Goal: Transaction & Acquisition: Purchase product/service

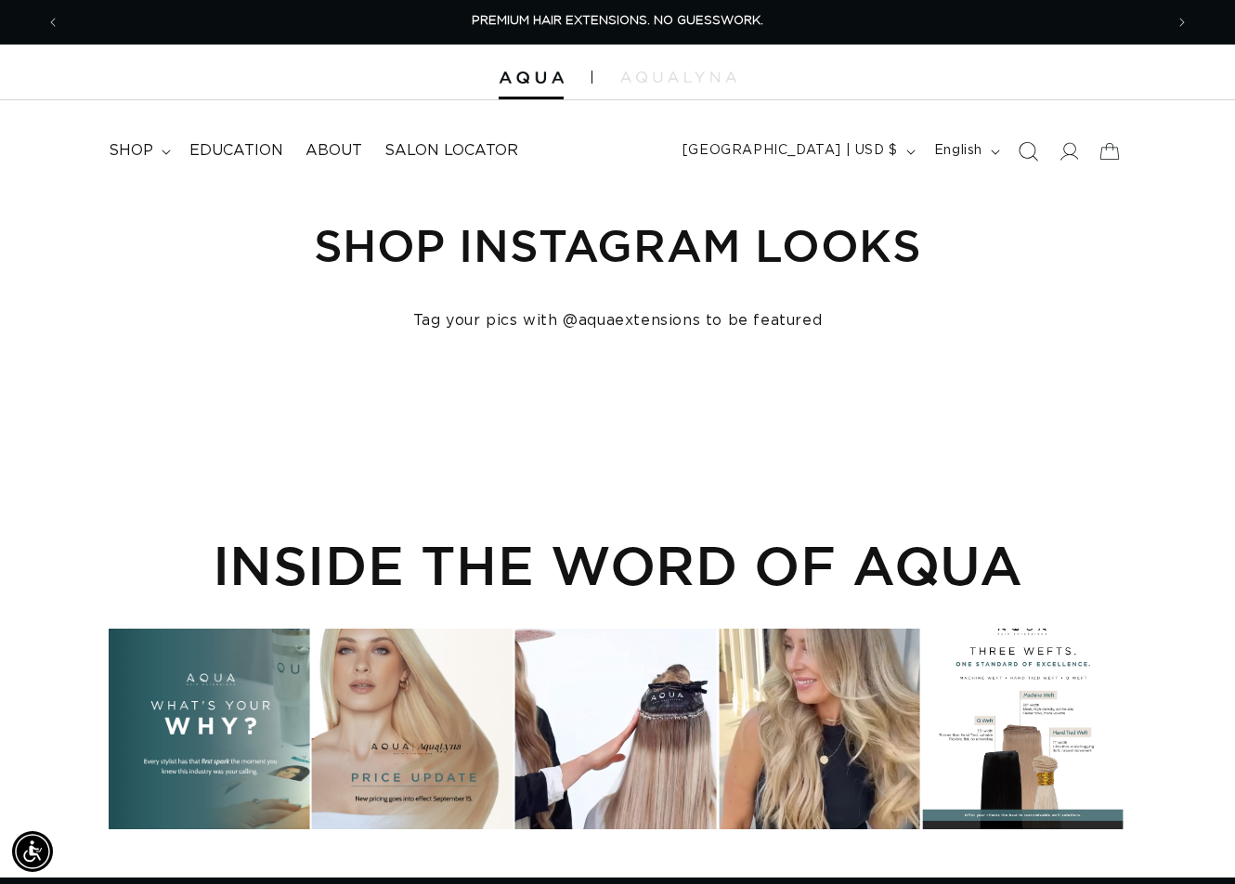
click at [1027, 148] on icon "Search" at bounding box center [1027, 150] width 19 height 19
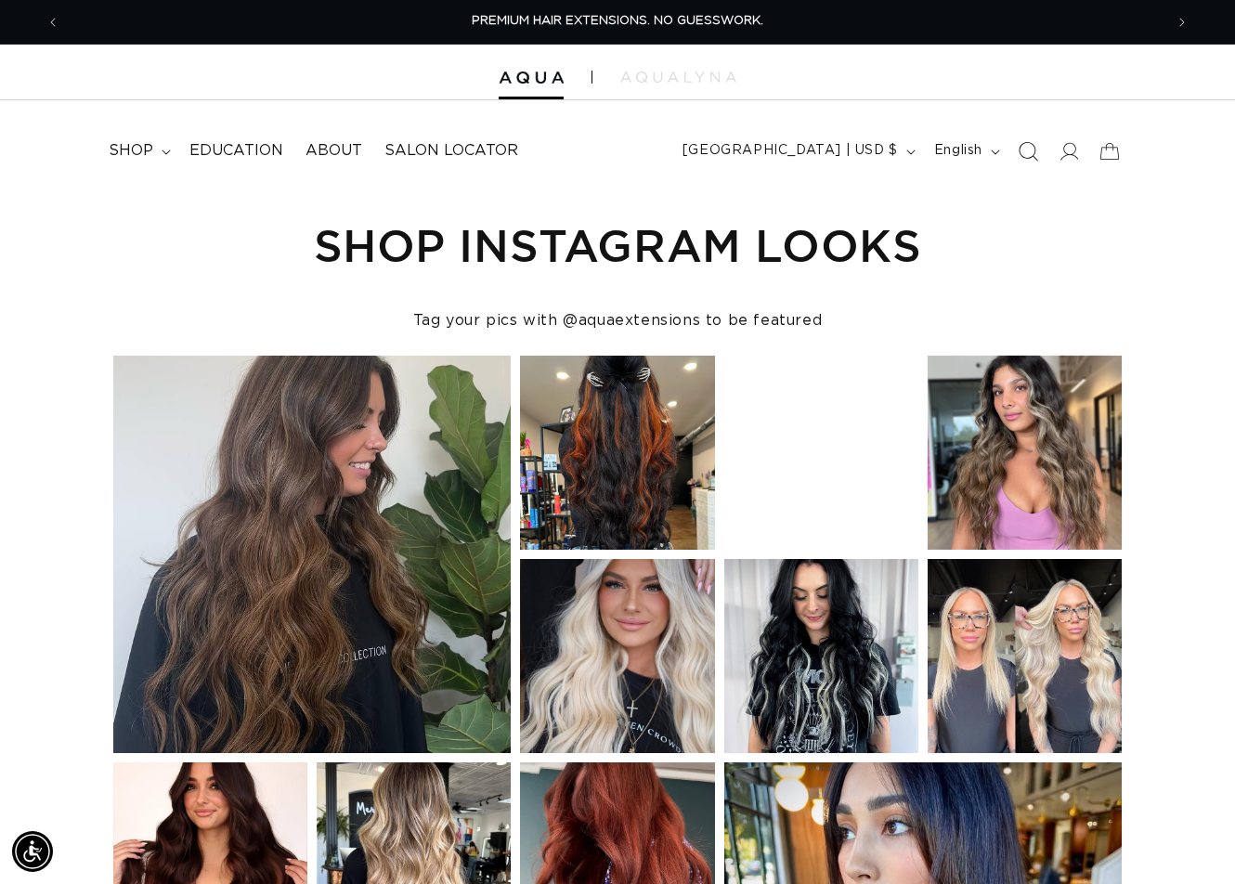
click at [1024, 150] on icon "Search" at bounding box center [1027, 150] width 19 height 19
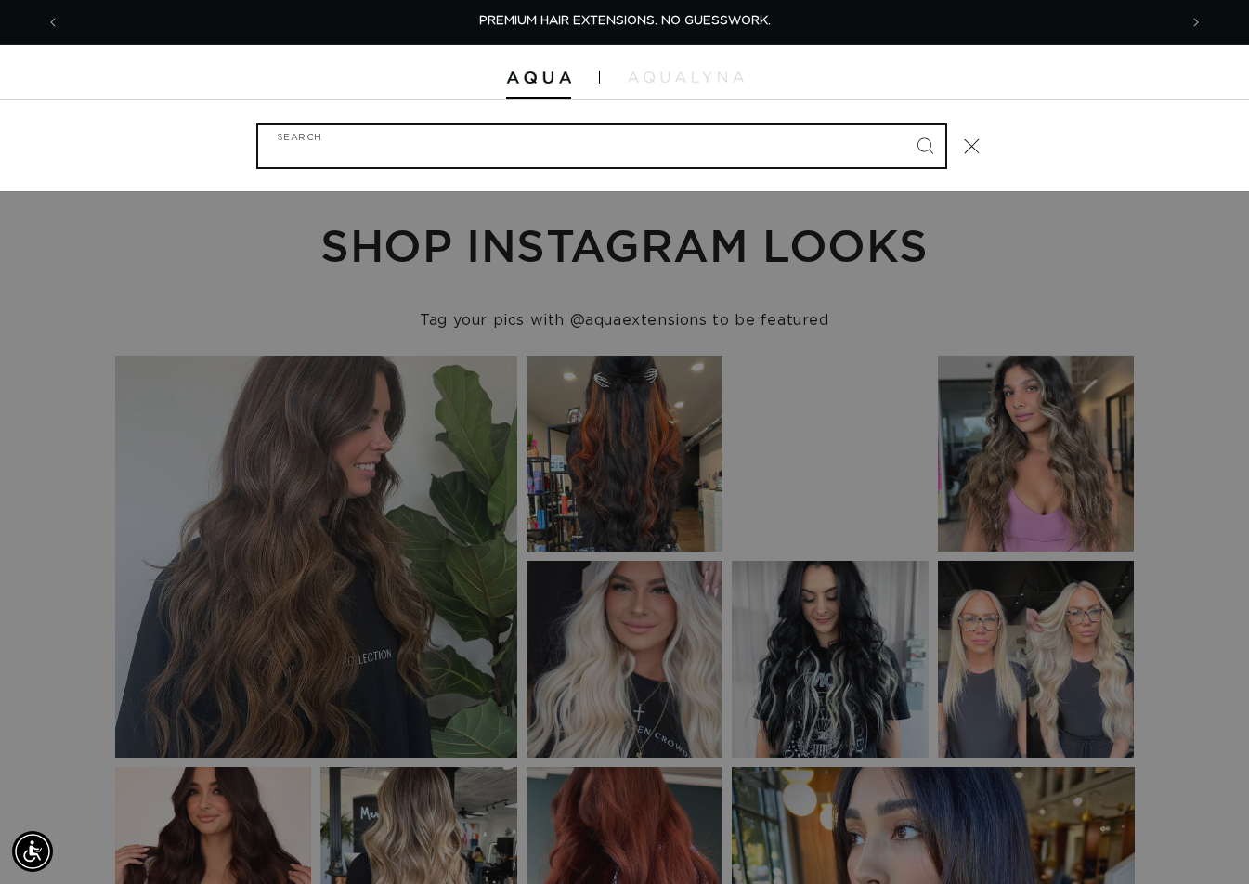
paste input "24" MACHINE WEFT #1B/4 BALAYAGE"
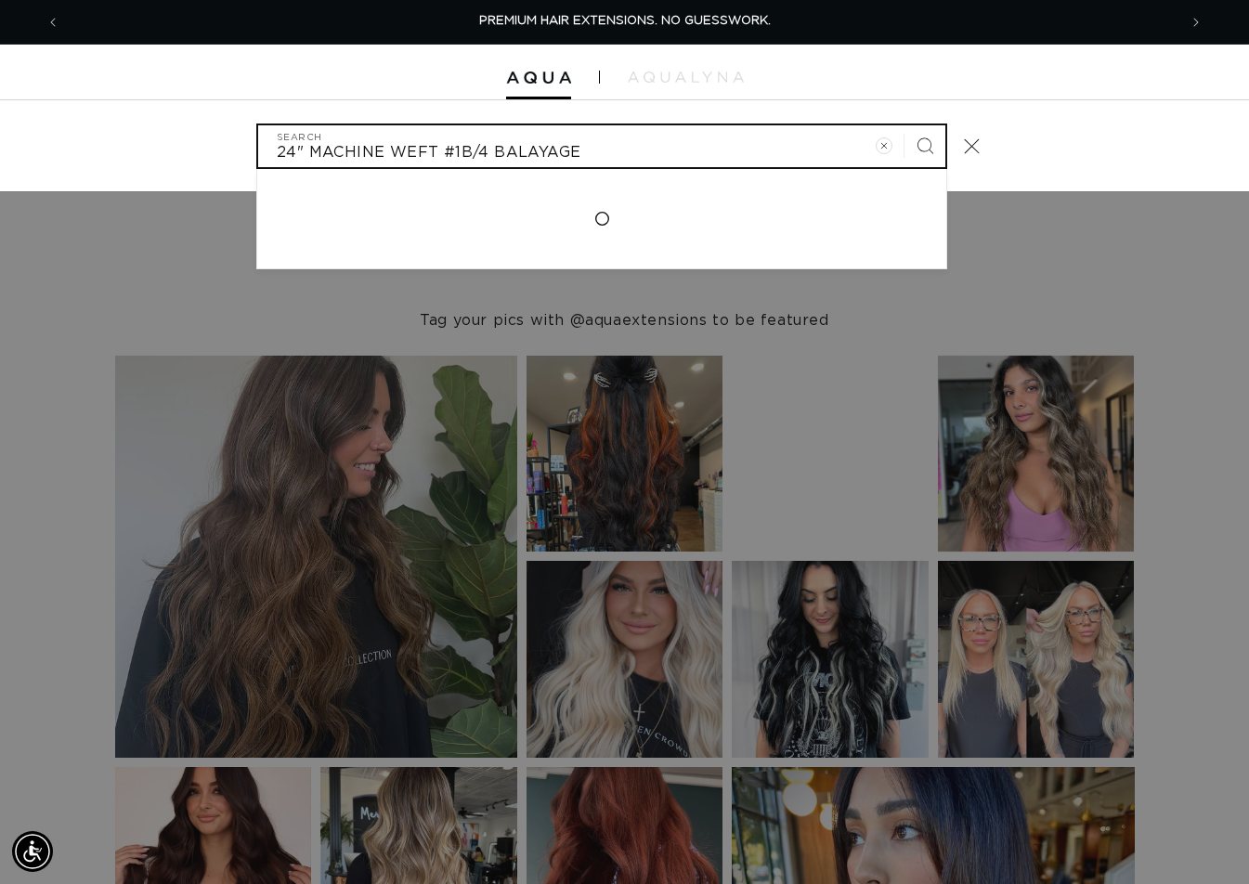
type input "24" MACHINE WEFT #1B/4 BALAYAGE"
click at [904, 125] on button "Search" at bounding box center [924, 145] width 41 height 41
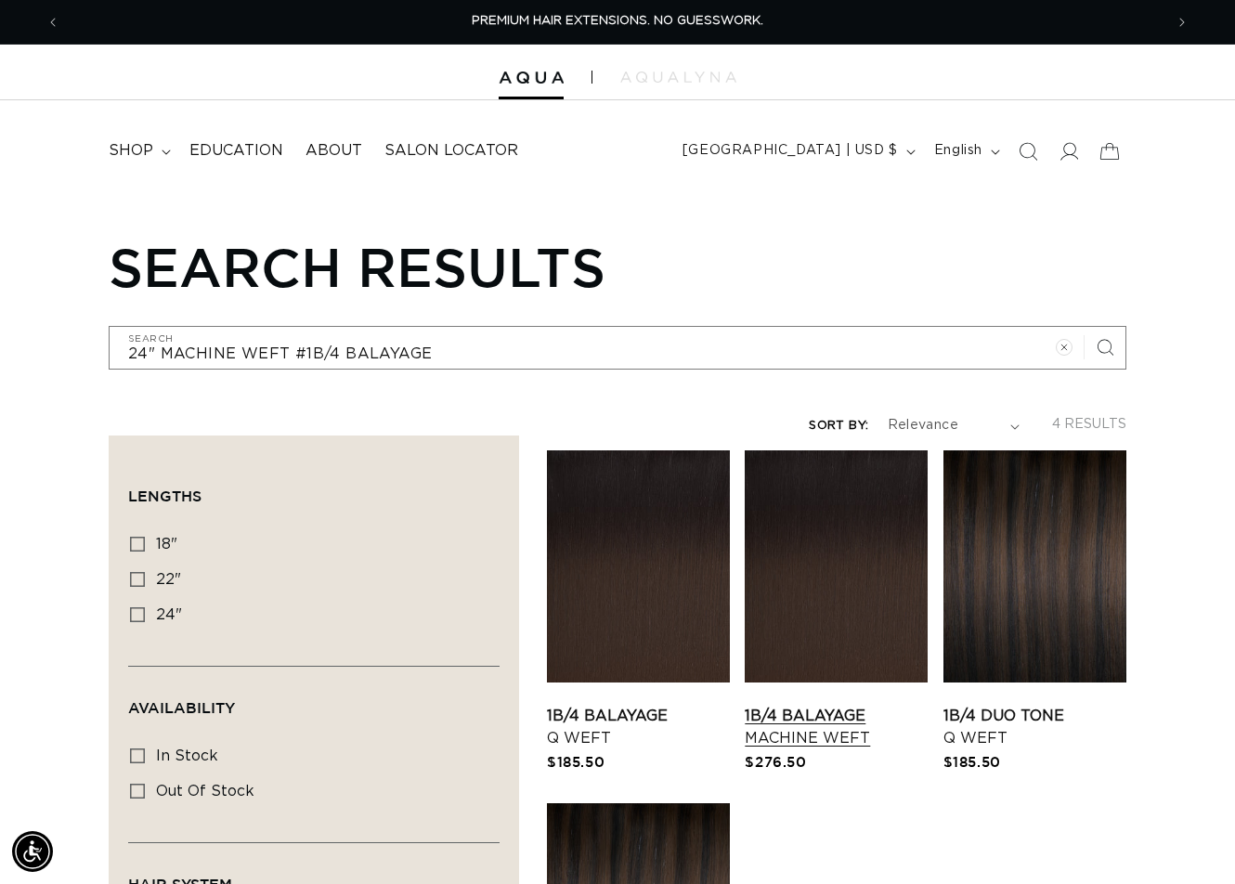
click at [802, 705] on link "1B/4 Balayage Machine Weft" at bounding box center [836, 727] width 183 height 45
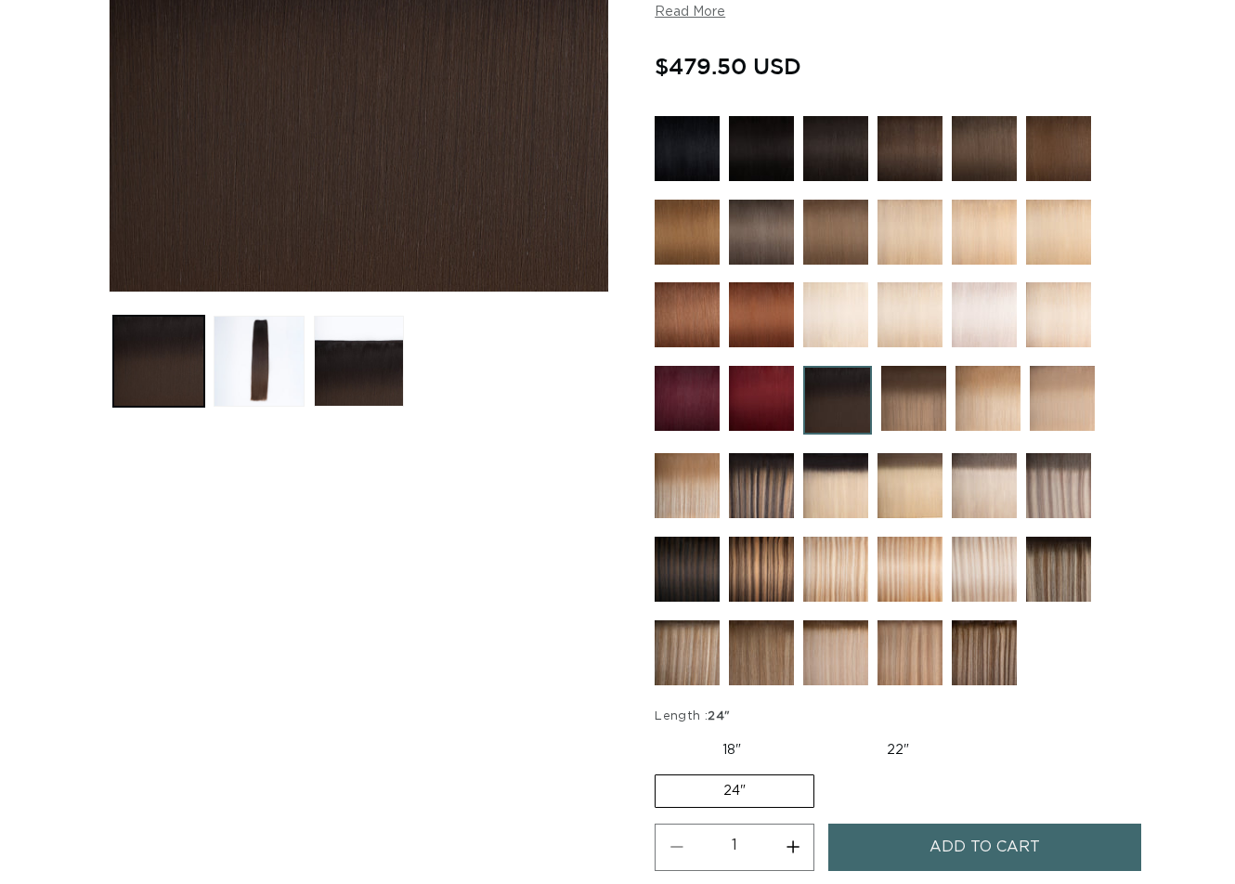
scroll to position [928, 0]
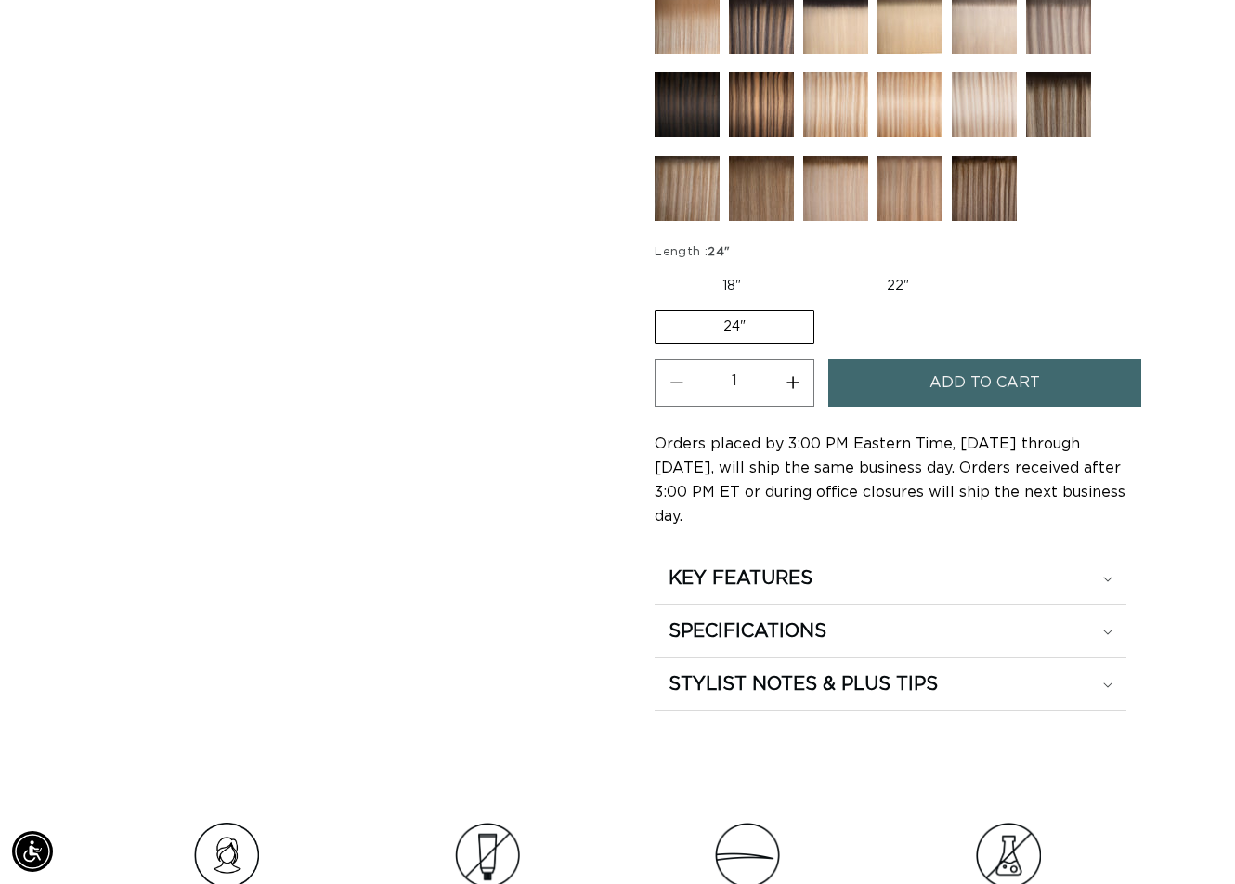
click at [993, 387] on span "Add to cart" at bounding box center [984, 382] width 110 height 47
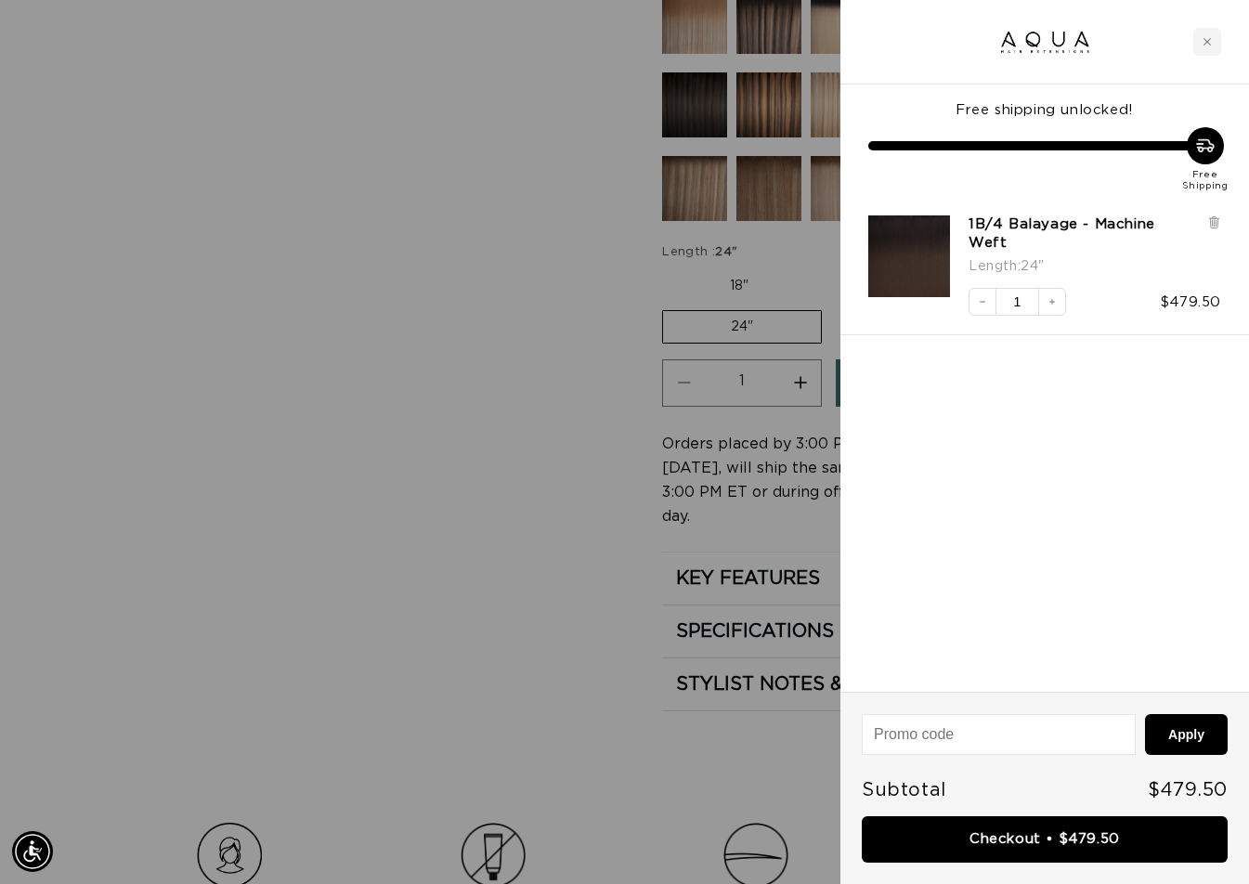
click at [478, 654] on div at bounding box center [624, 442] width 1249 height 884
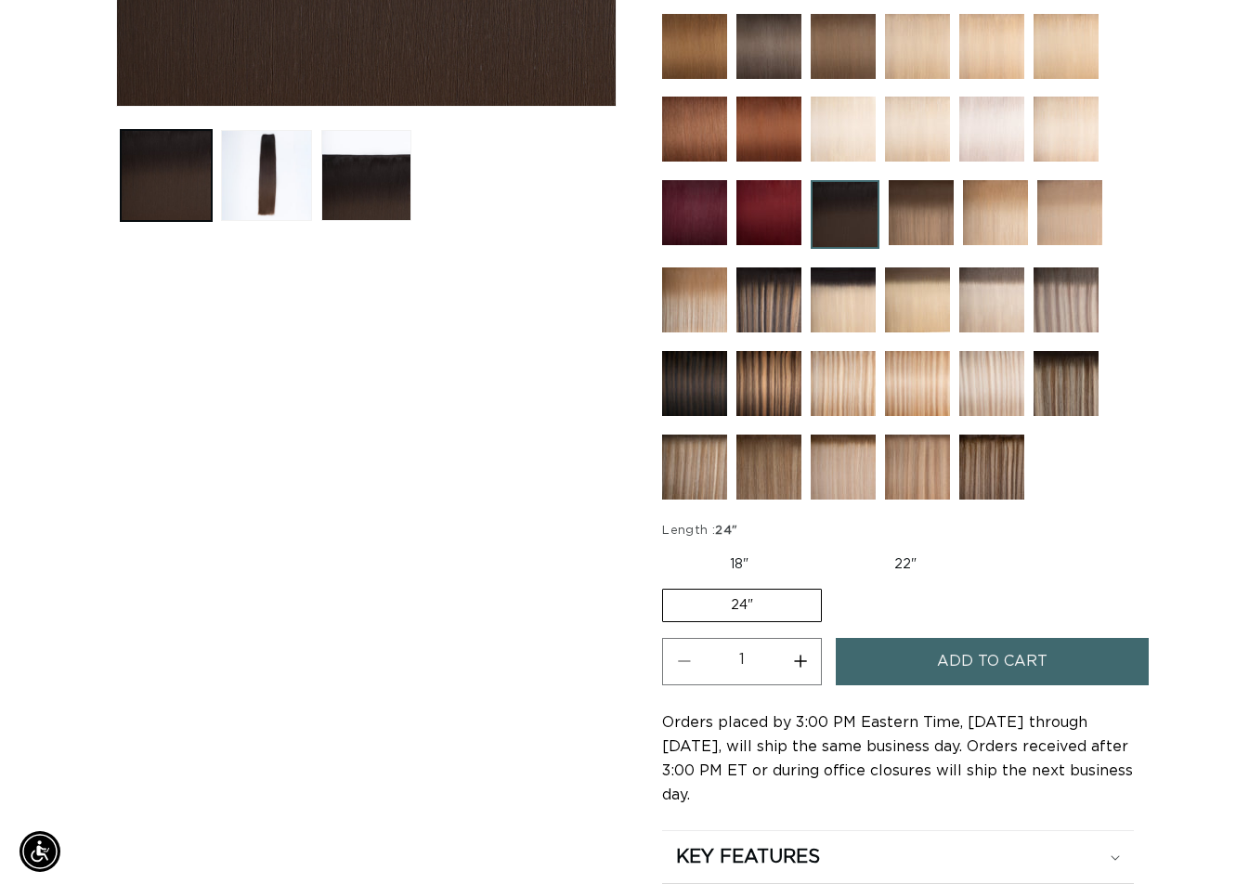
scroll to position [0, 0]
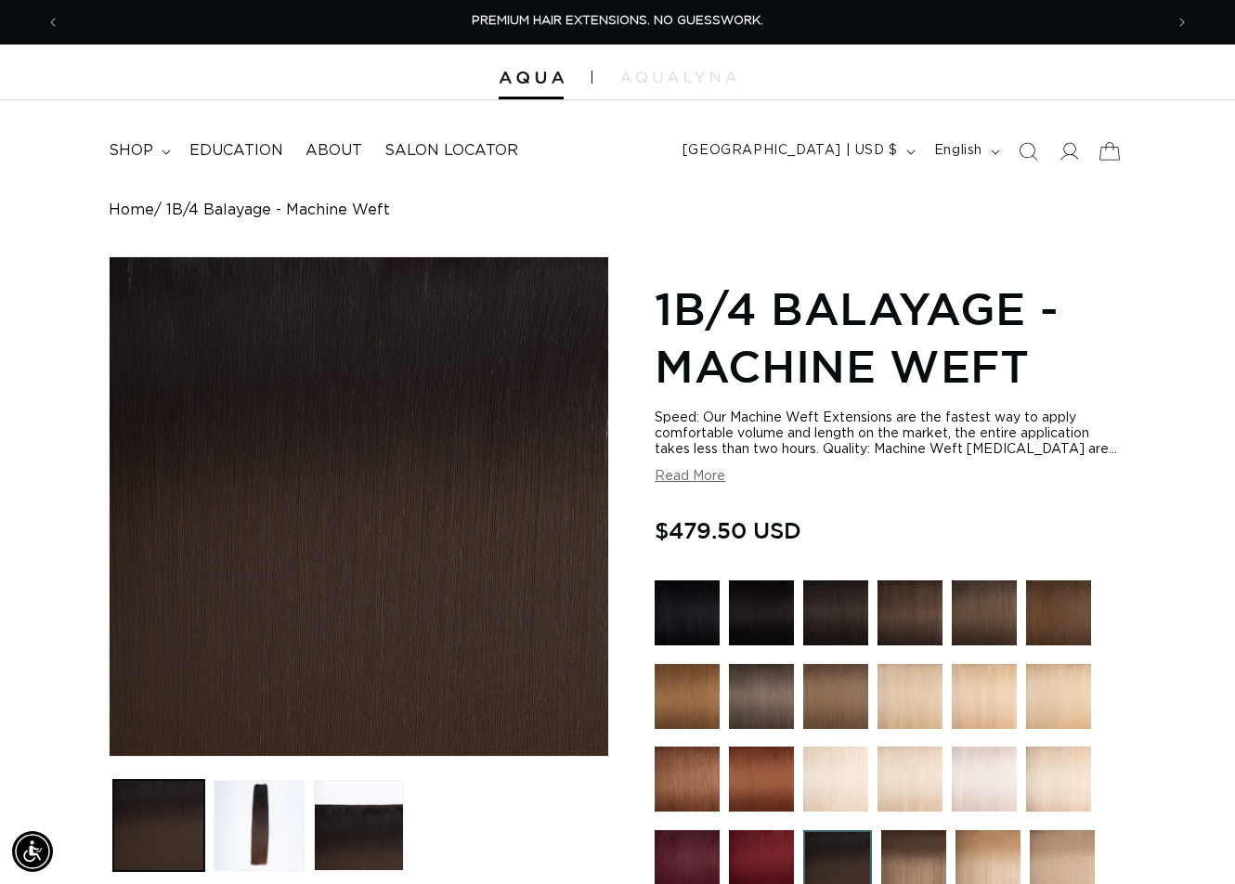
click at [1105, 151] on icon at bounding box center [1109, 151] width 44 height 44
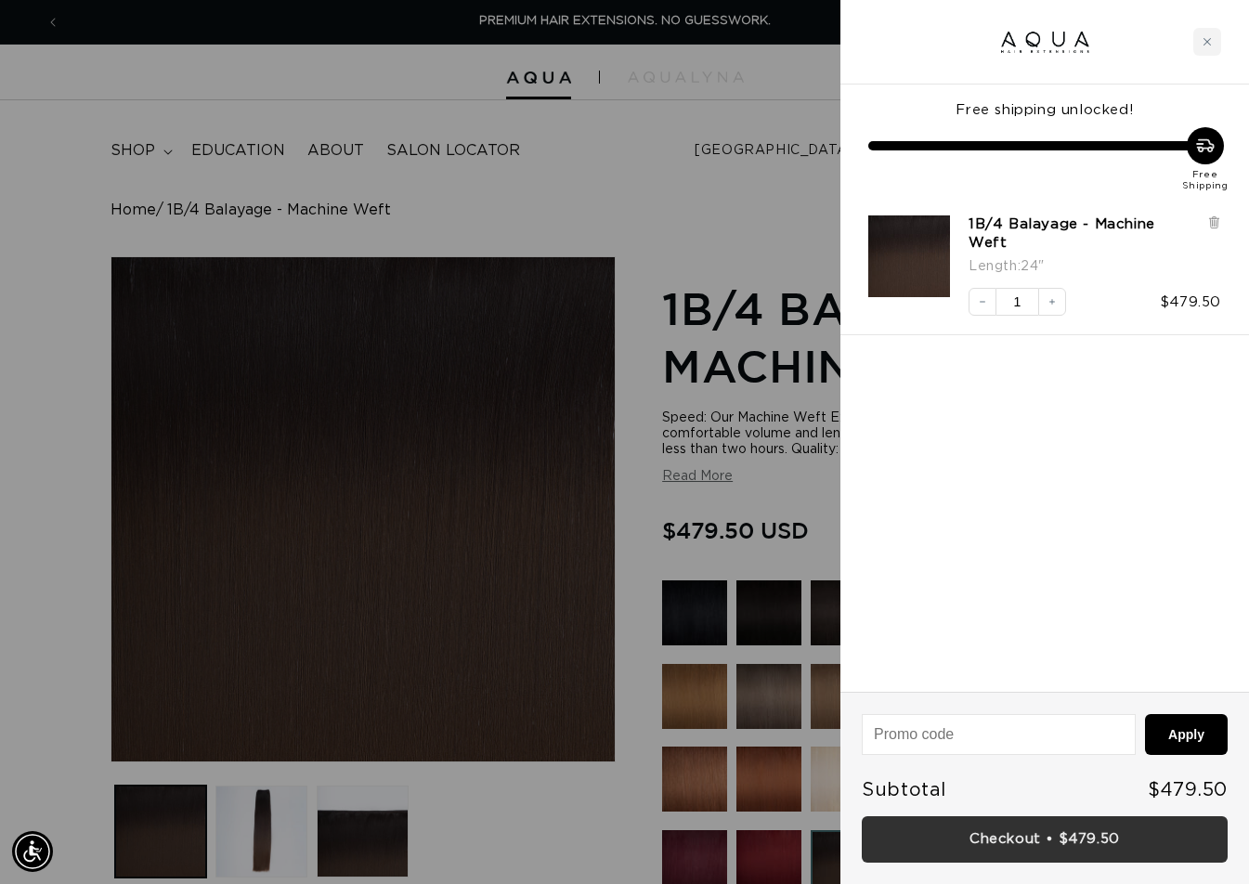
click at [1080, 828] on link "Checkout • $479.50" at bounding box center [1045, 839] width 366 height 47
